Goal: Task Accomplishment & Management: Manage account settings

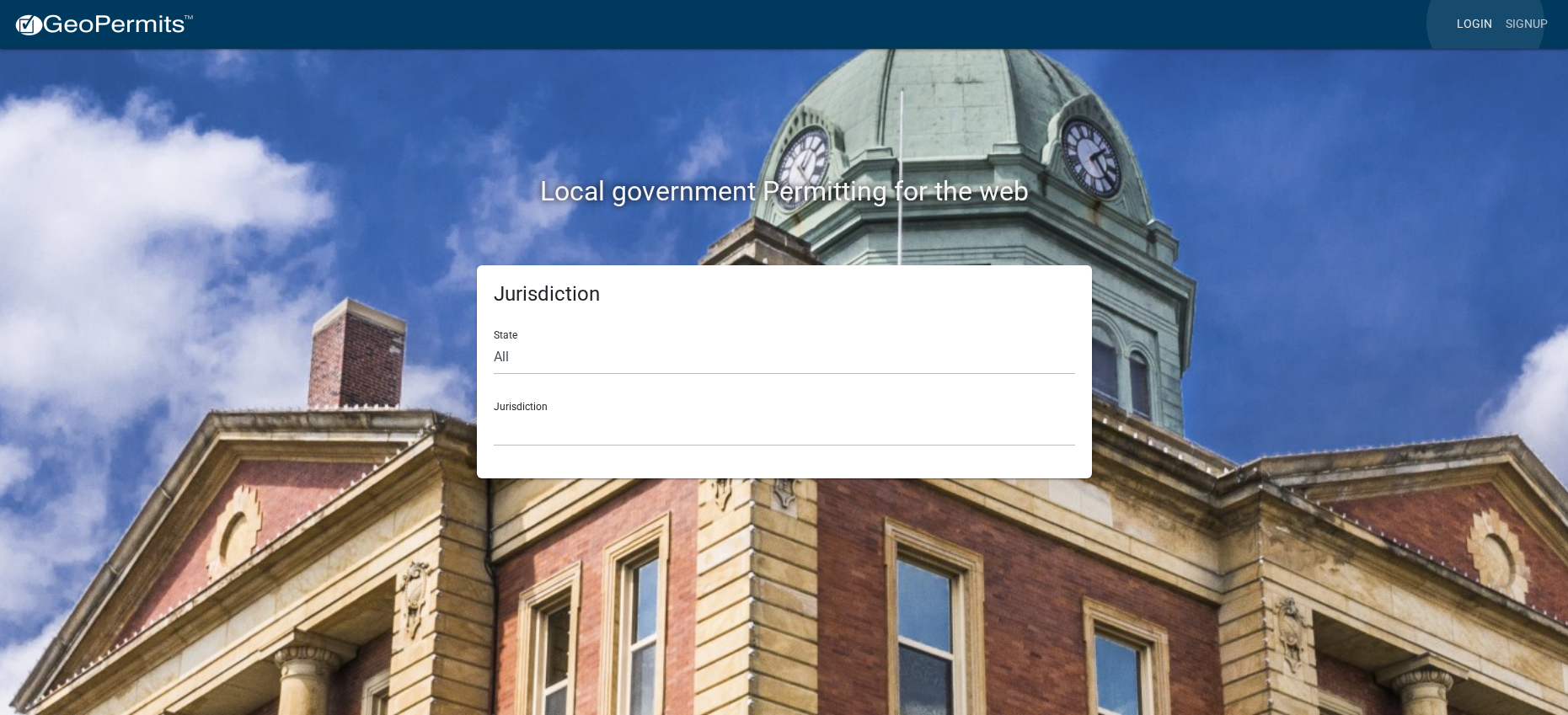
click at [1485, 23] on link "Login" at bounding box center [1474, 25] width 48 height 32
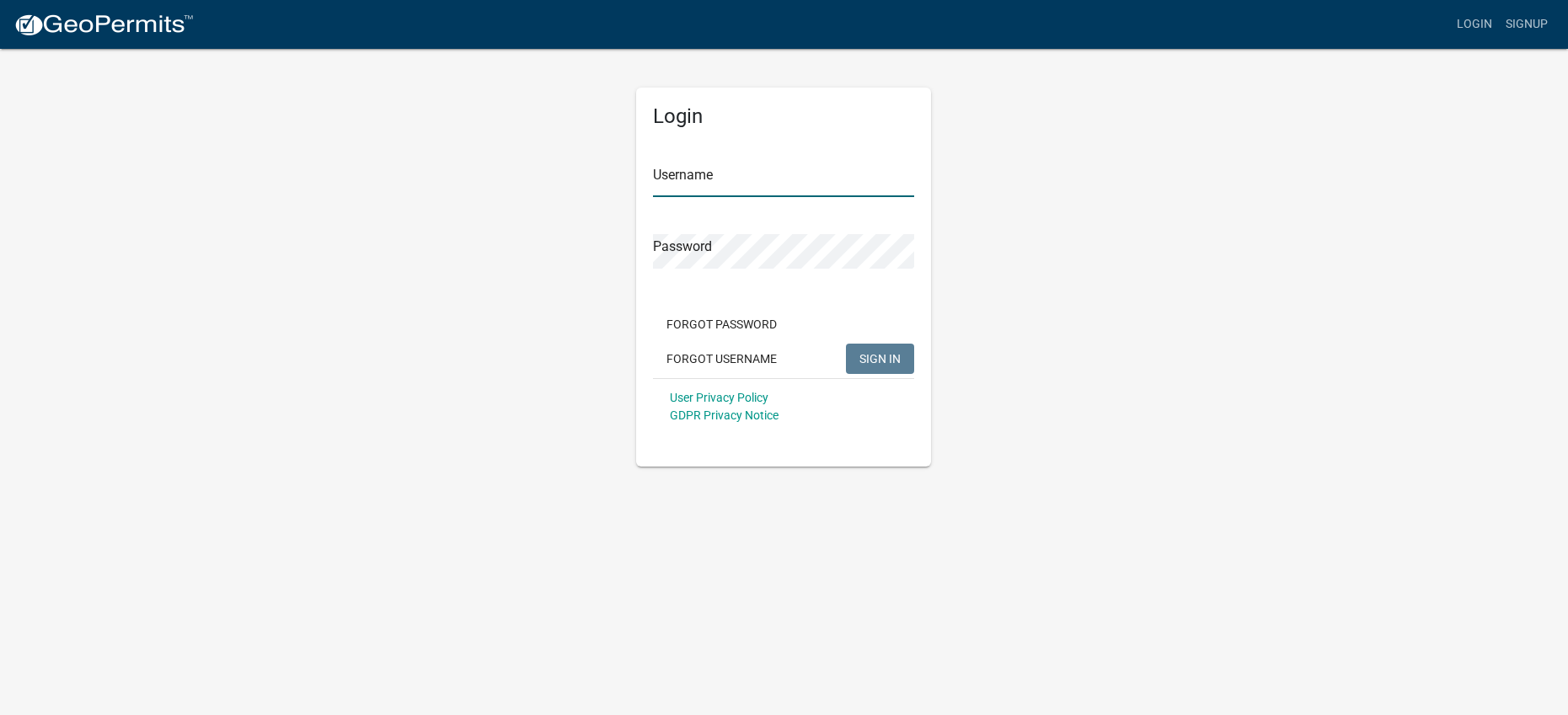
click at [745, 187] on input "Username" at bounding box center [784, 180] width 261 height 34
type input "Jsmale"
click at [884, 360] on span "SIGN IN" at bounding box center [880, 358] width 41 height 13
click at [877, 355] on span "SIGN IN" at bounding box center [880, 358] width 41 height 13
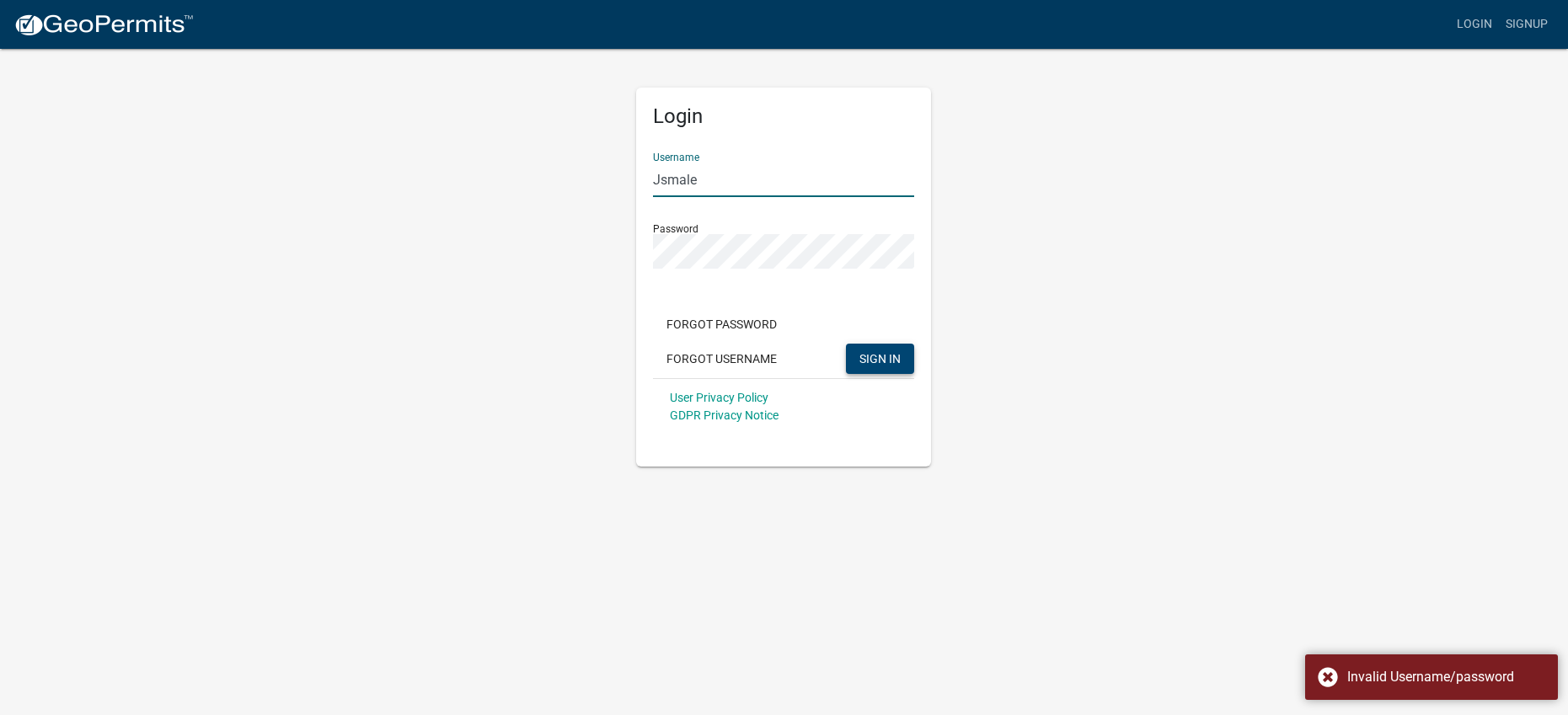
click at [722, 181] on input "Jsmale" at bounding box center [784, 180] width 261 height 34
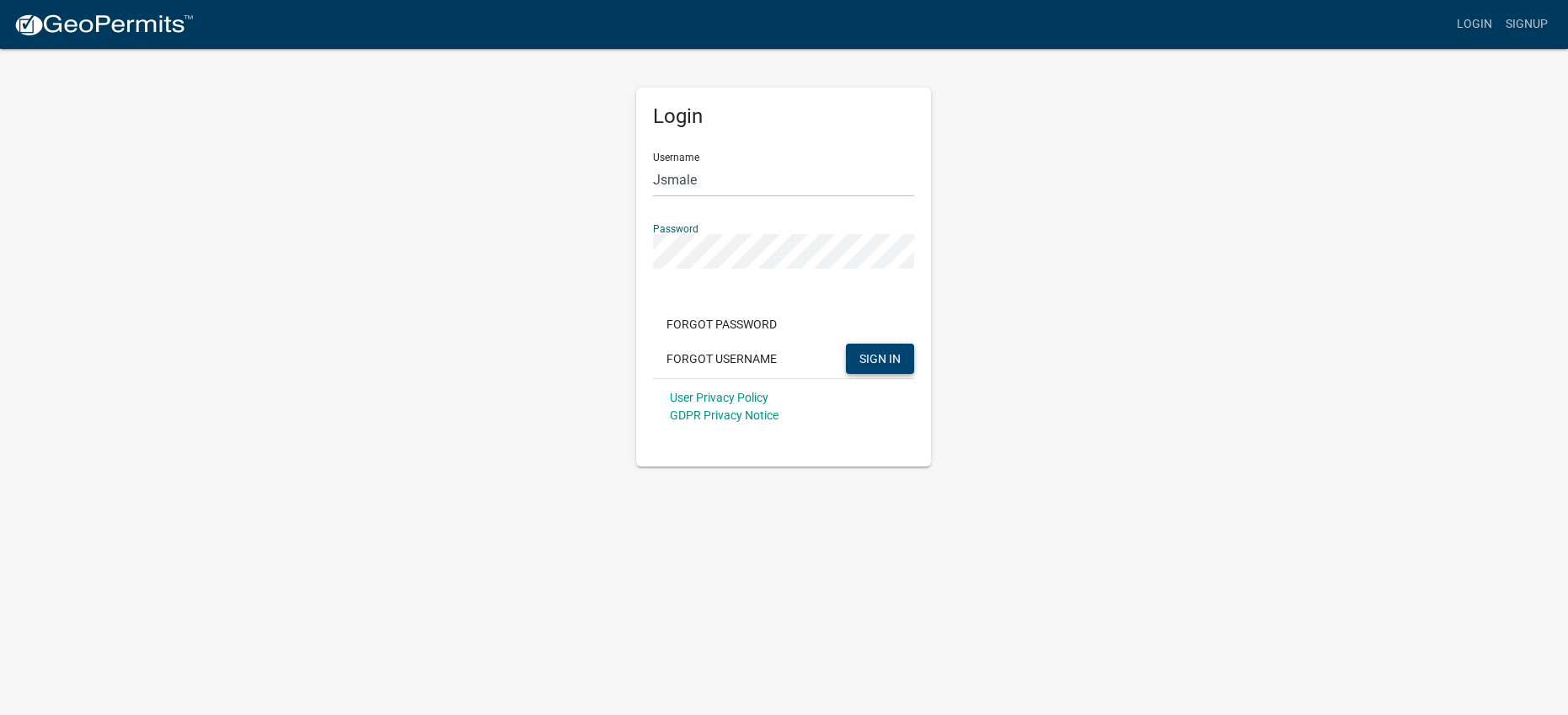
click at [610, 246] on div "Login Username Jsmale Password Forgot Password Forgot Username SIGN IN User Pri…" at bounding box center [784, 257] width 960 height 419
click at [846, 343] on button "SIGN IN" at bounding box center [881, 358] width 68 height 30
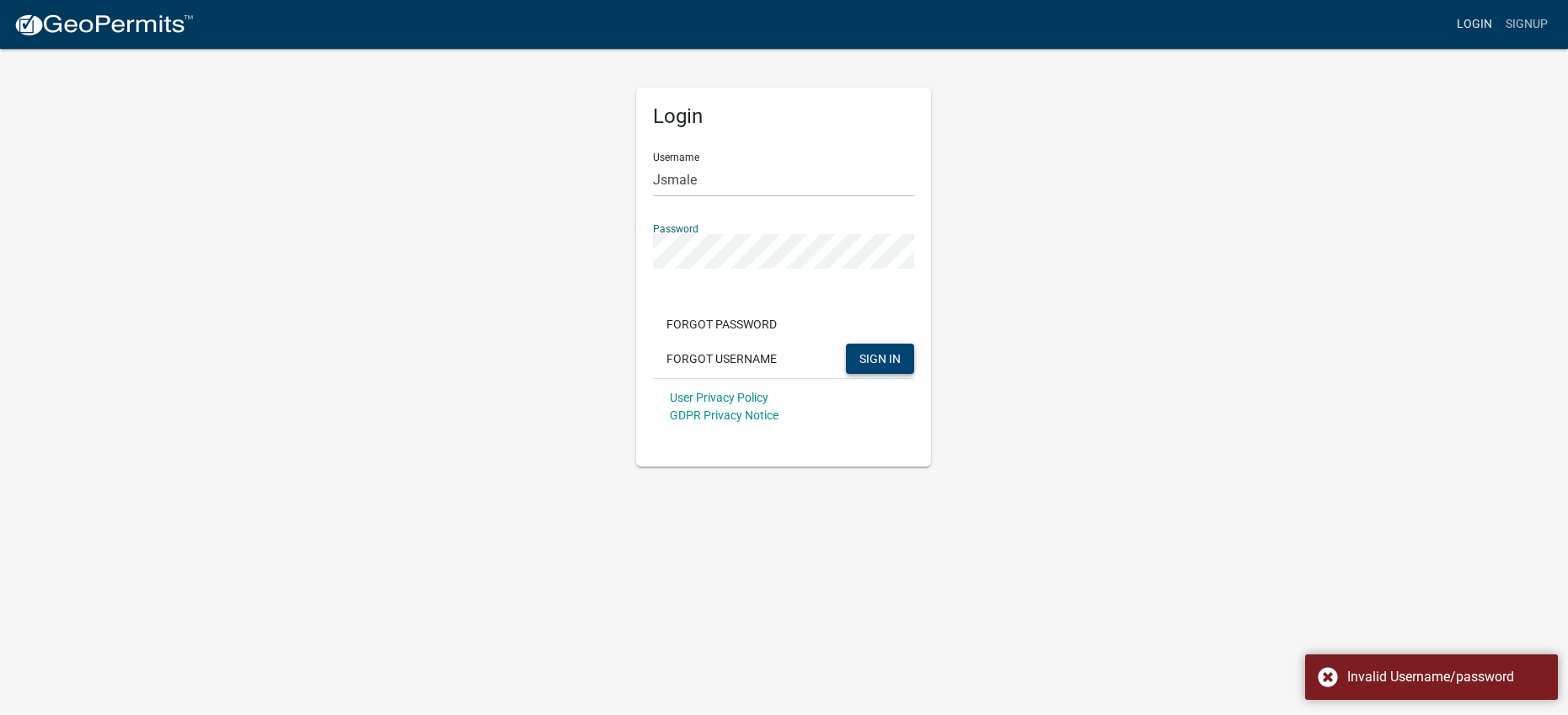
click at [1466, 18] on link "Login" at bounding box center [1474, 25] width 48 height 32
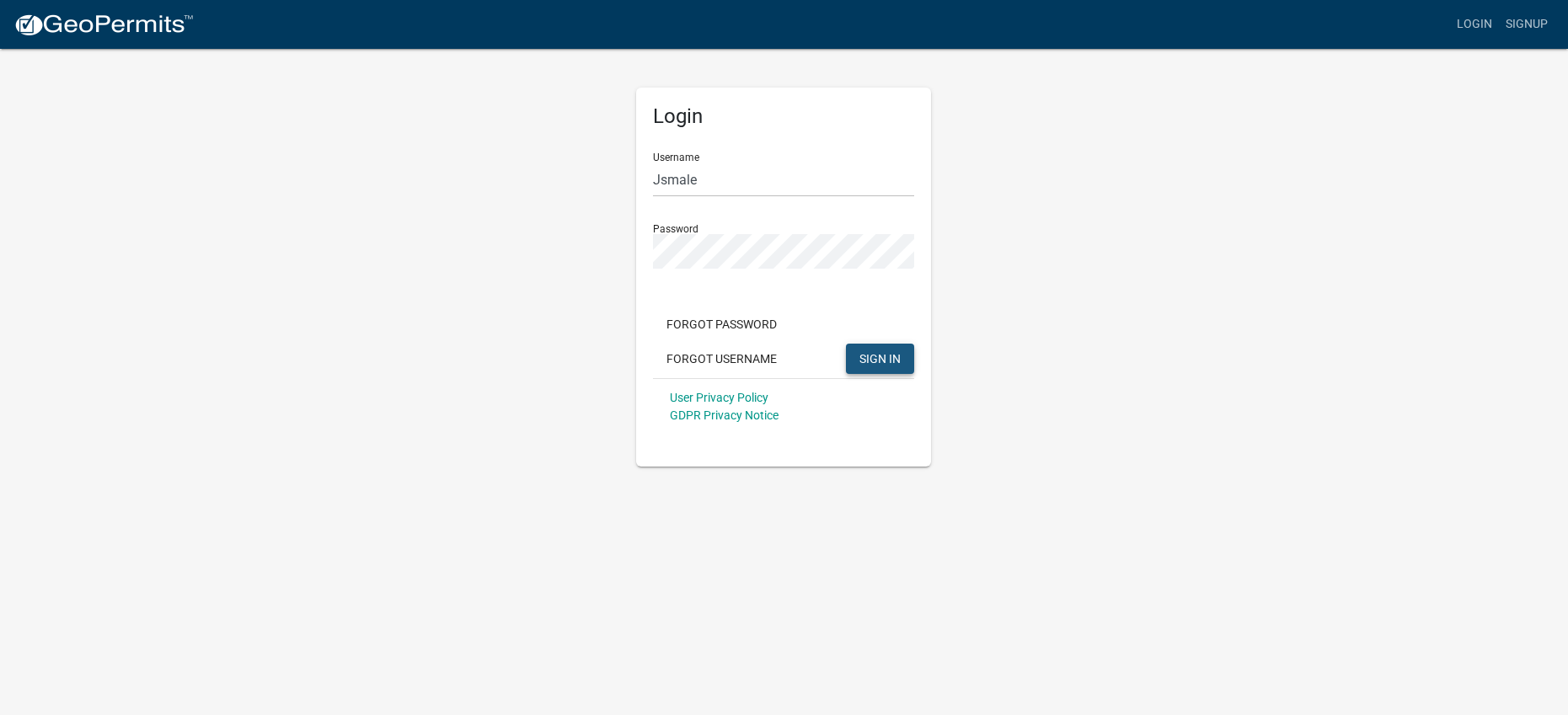
click at [875, 360] on span "SIGN IN" at bounding box center [880, 358] width 41 height 13
click at [114, 24] on img at bounding box center [104, 25] width 181 height 26
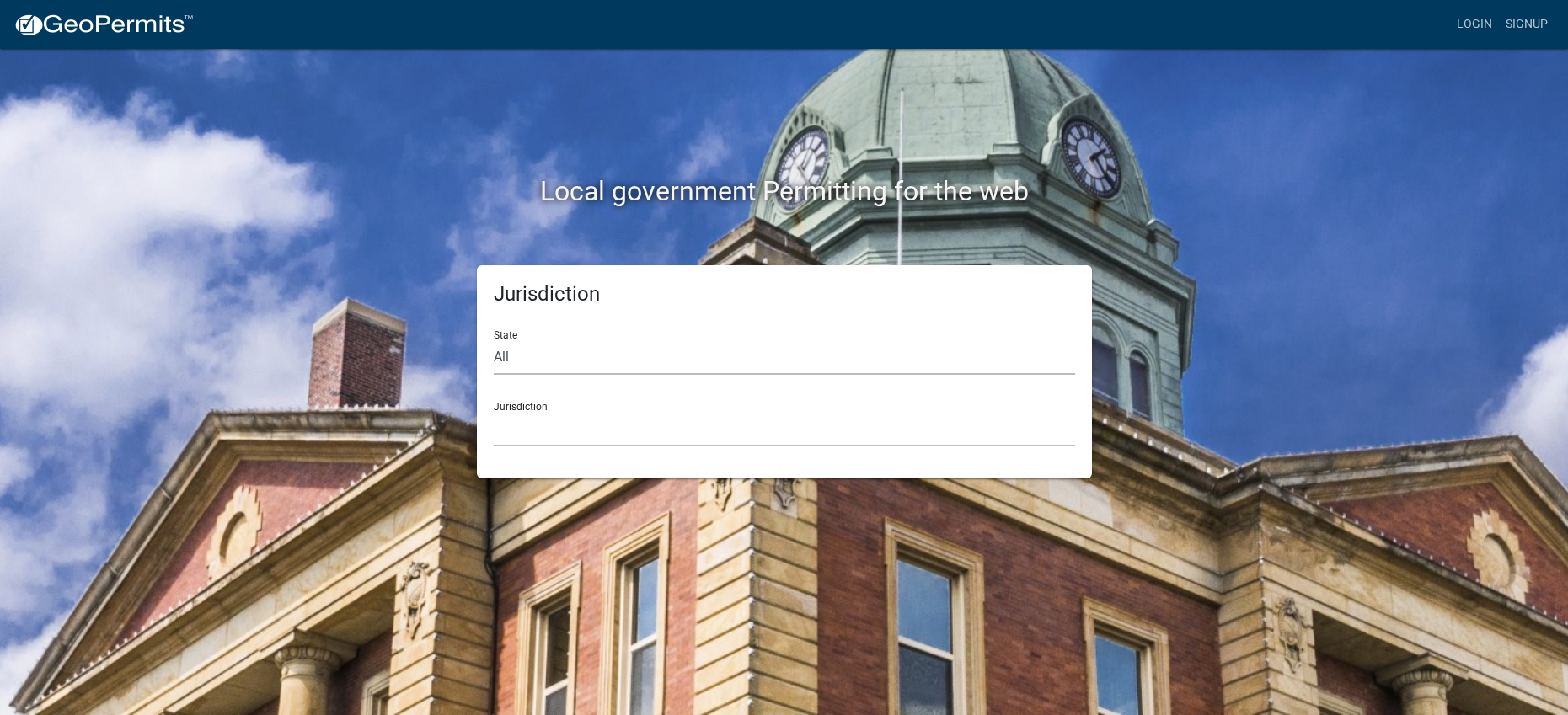
click at [529, 353] on select "All [US_STATE] [US_STATE] [US_STATE] [US_STATE] [US_STATE] [US_STATE] [US_STATE…" at bounding box center [784, 358] width 581 height 34
select select "[US_STATE]"
click at [494, 340] on select "All [US_STATE] [US_STATE] [US_STATE] [US_STATE] [US_STATE] [US_STATE] [US_STATE…" at bounding box center [784, 358] width 581 height 34
click at [537, 417] on select "[GEOGRAPHIC_DATA], [US_STATE] [GEOGRAPHIC_DATA], [US_STATE] [GEOGRAPHIC_DATA], …" at bounding box center [784, 429] width 581 height 34
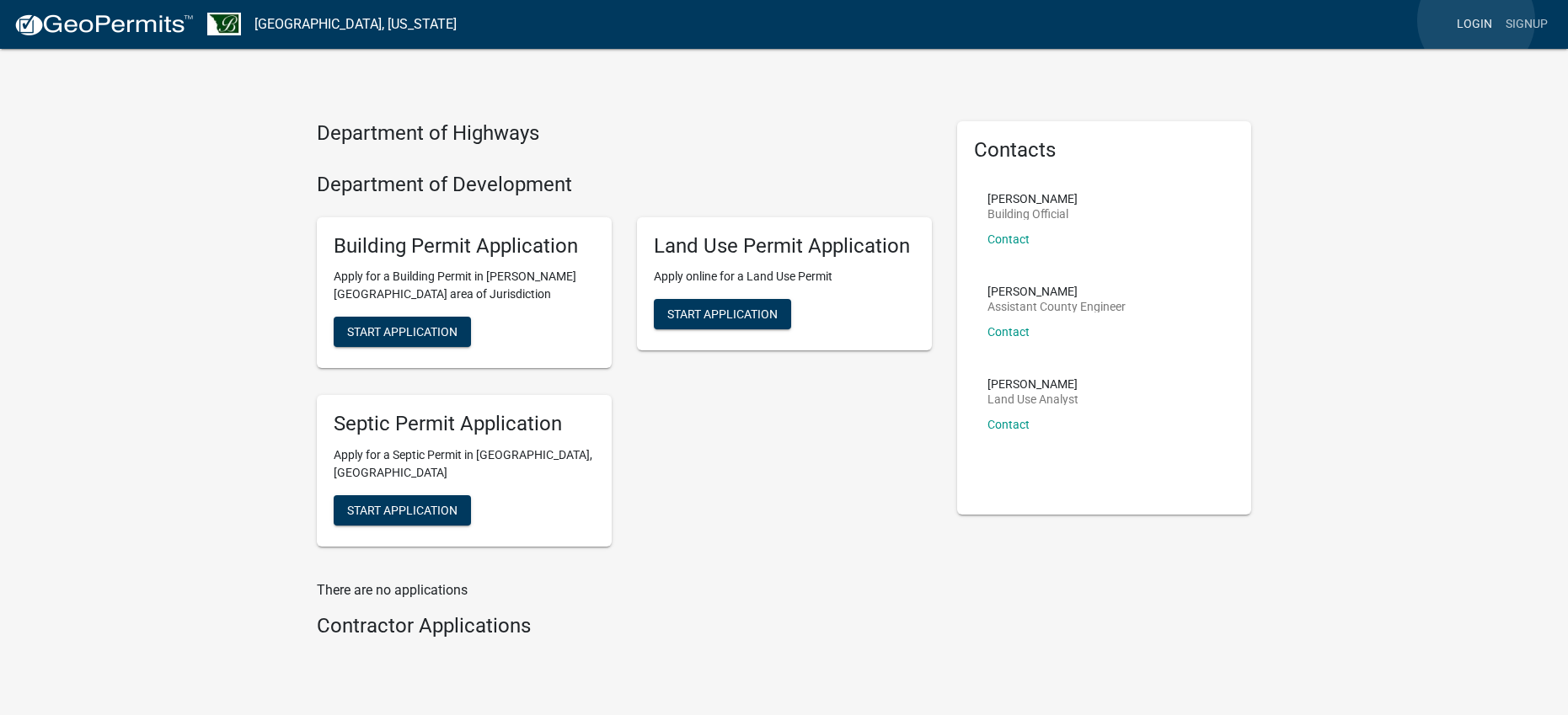
click at [1475, 20] on link "Login" at bounding box center [1474, 25] width 48 height 32
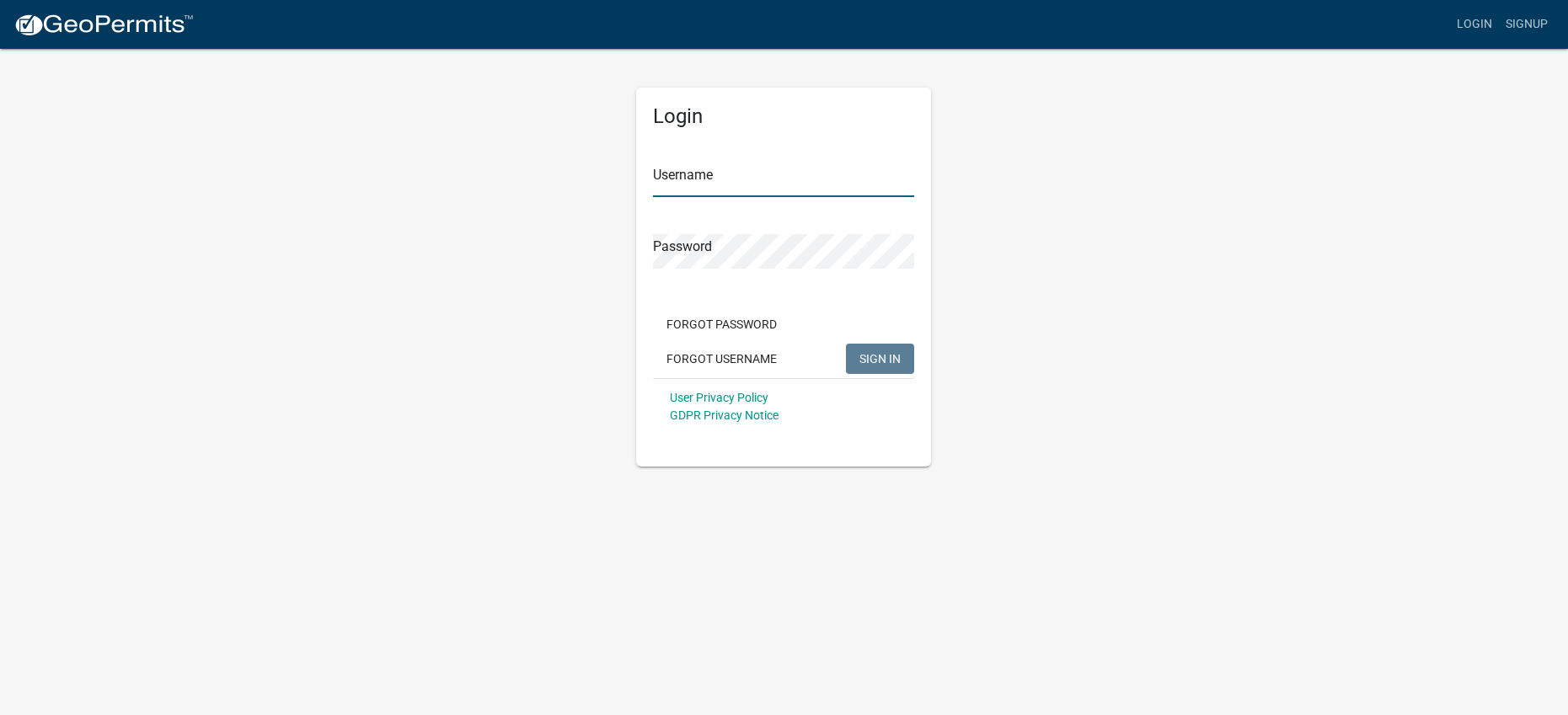
type input "Jsmale"
click at [870, 358] on span "SIGN IN" at bounding box center [880, 358] width 41 height 13
click at [595, 242] on div "Login Username Jsmale Password Forgot Password Forgot Username SIGN IN User Pri…" at bounding box center [784, 257] width 960 height 419
click at [874, 356] on span "SIGN IN" at bounding box center [880, 358] width 41 height 13
click at [877, 361] on span "SIGN IN" at bounding box center [880, 358] width 41 height 13
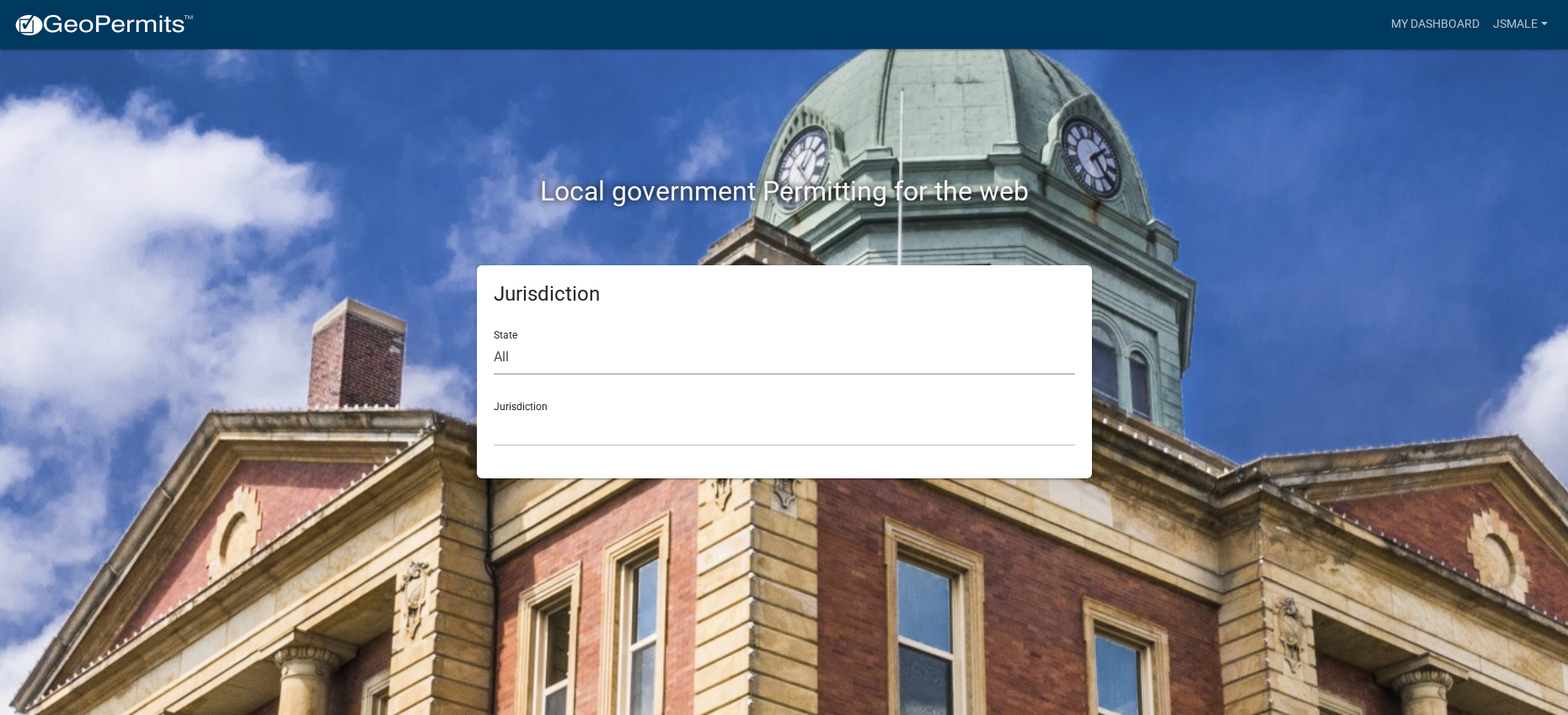
click at [612, 357] on select "All [US_STATE] [US_STATE] [US_STATE] [US_STATE] [US_STATE] [US_STATE] [US_STATE…" at bounding box center [784, 358] width 581 height 34
select select "[US_STATE]"
click at [494, 340] on select "All [US_STATE] [US_STATE] [US_STATE] [US_STATE] [US_STATE] [US_STATE] [US_STATE…" at bounding box center [784, 358] width 581 height 34
click at [549, 435] on select "[GEOGRAPHIC_DATA], [US_STATE] [GEOGRAPHIC_DATA], [US_STATE] [GEOGRAPHIC_DATA], …" at bounding box center [784, 429] width 581 height 34
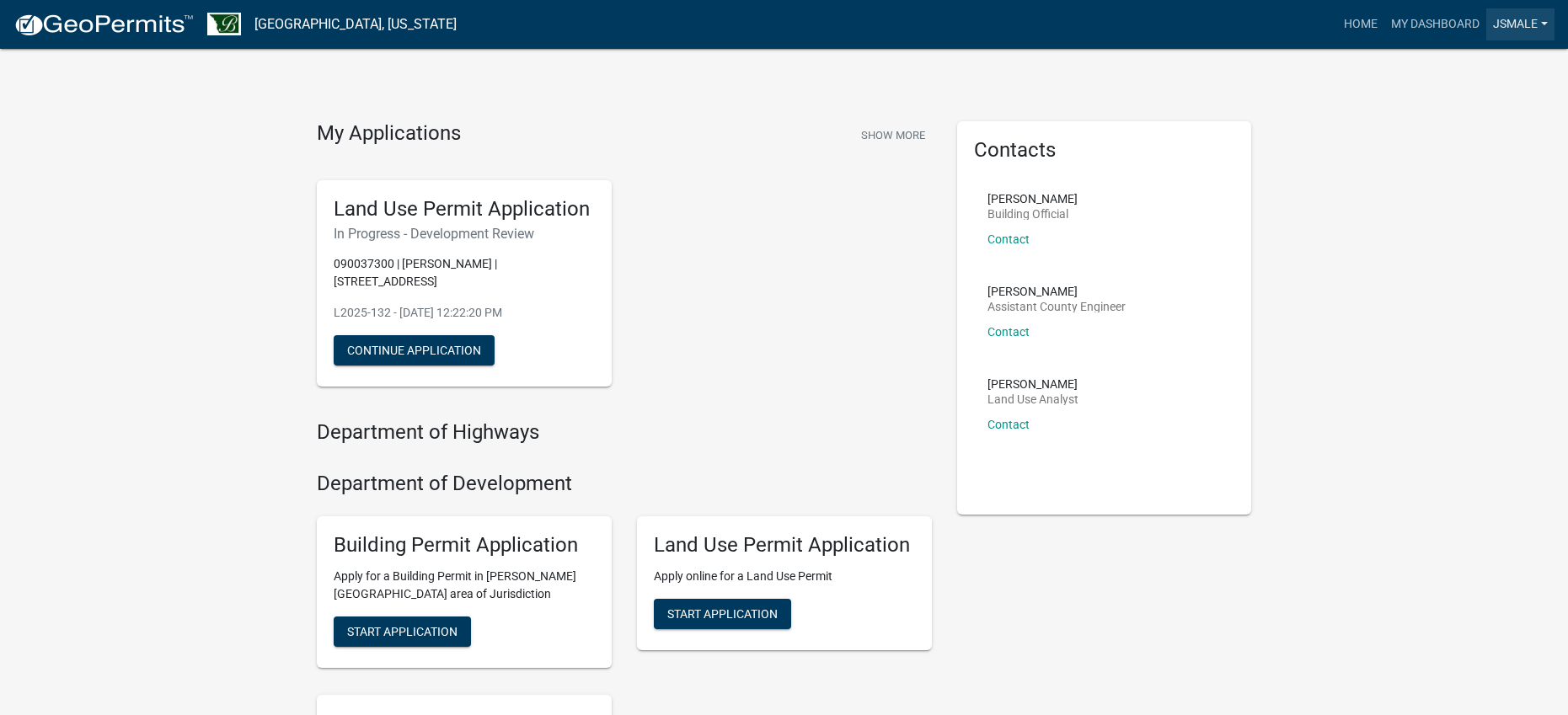
click at [1512, 26] on link "JSmale" at bounding box center [1520, 25] width 68 height 32
click at [1465, 127] on link "Logout" at bounding box center [1487, 124] width 135 height 41
